Goal: Task Accomplishment & Management: Use online tool/utility

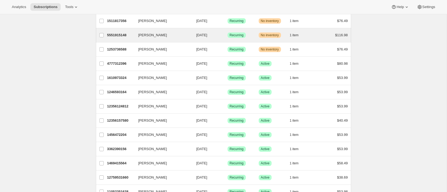
scroll to position [88, 0]
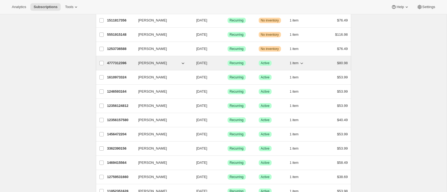
click at [116, 61] on p "4777312396" at bounding box center [120, 62] width 27 height 5
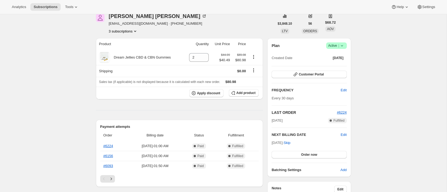
scroll to position [34, 0]
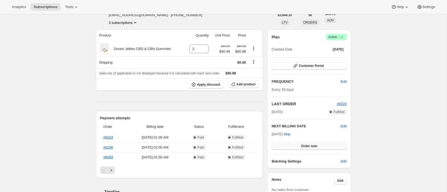
click at [307, 144] on span "Order now" at bounding box center [309, 146] width 16 height 4
click at [307, 144] on span "Click to confirm" at bounding box center [309, 146] width 24 height 4
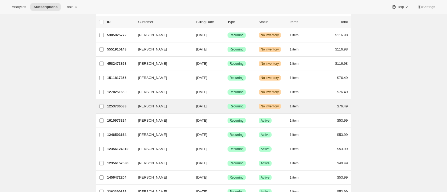
scroll to position [35, 0]
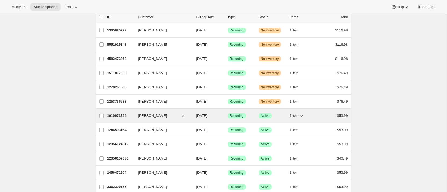
click at [114, 114] on p "1610973324" at bounding box center [120, 115] width 27 height 5
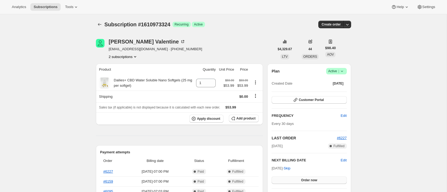
click at [303, 177] on button "Order now" at bounding box center [308, 180] width 75 height 8
click at [303, 177] on button "Click to confirm" at bounding box center [308, 180] width 75 height 8
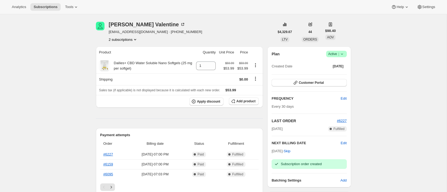
scroll to position [18, 0]
